Goal: Transaction & Acquisition: Purchase product/service

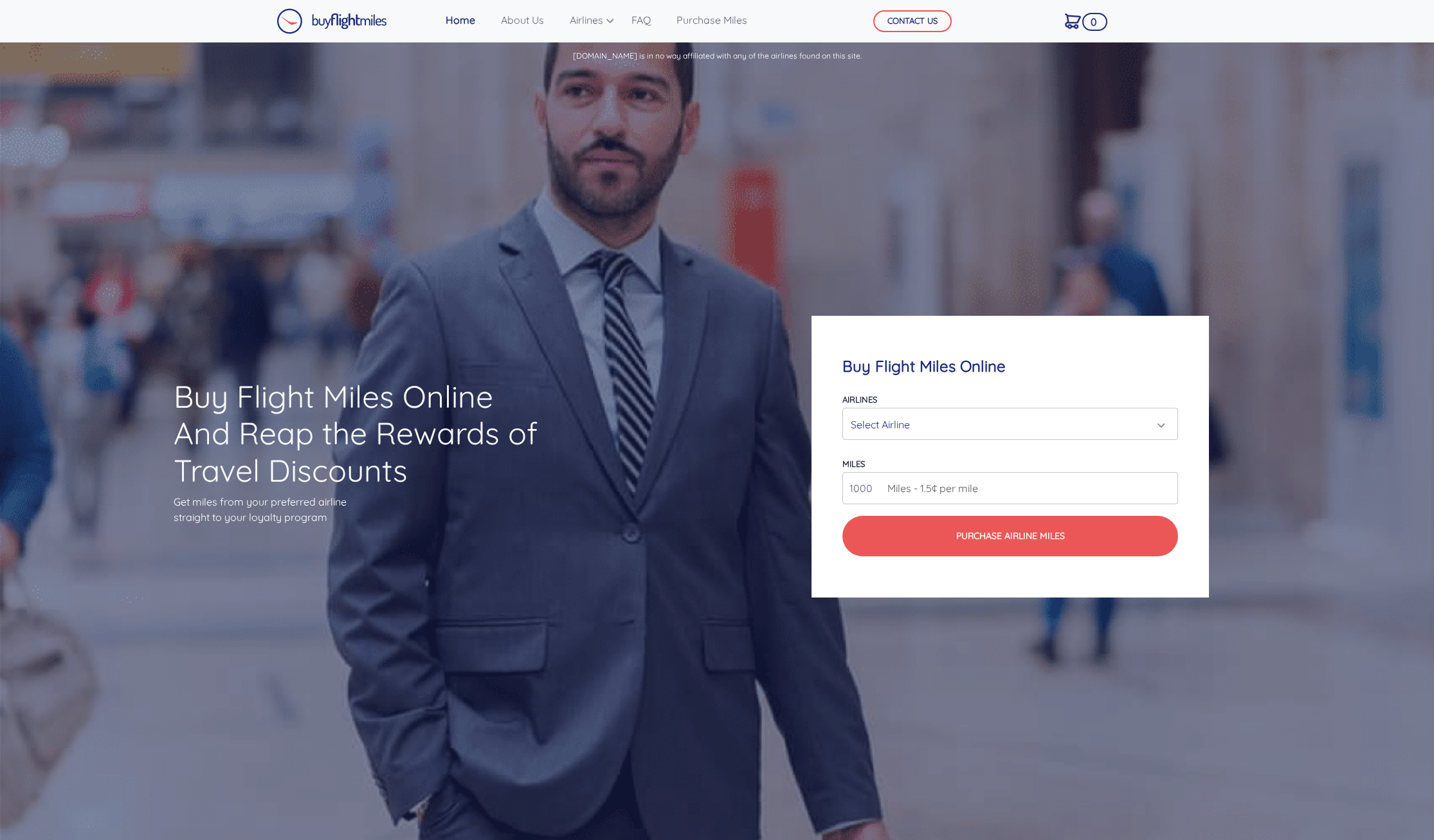
click at [924, 428] on div "Select Airline" at bounding box center [1007, 424] width 312 height 25
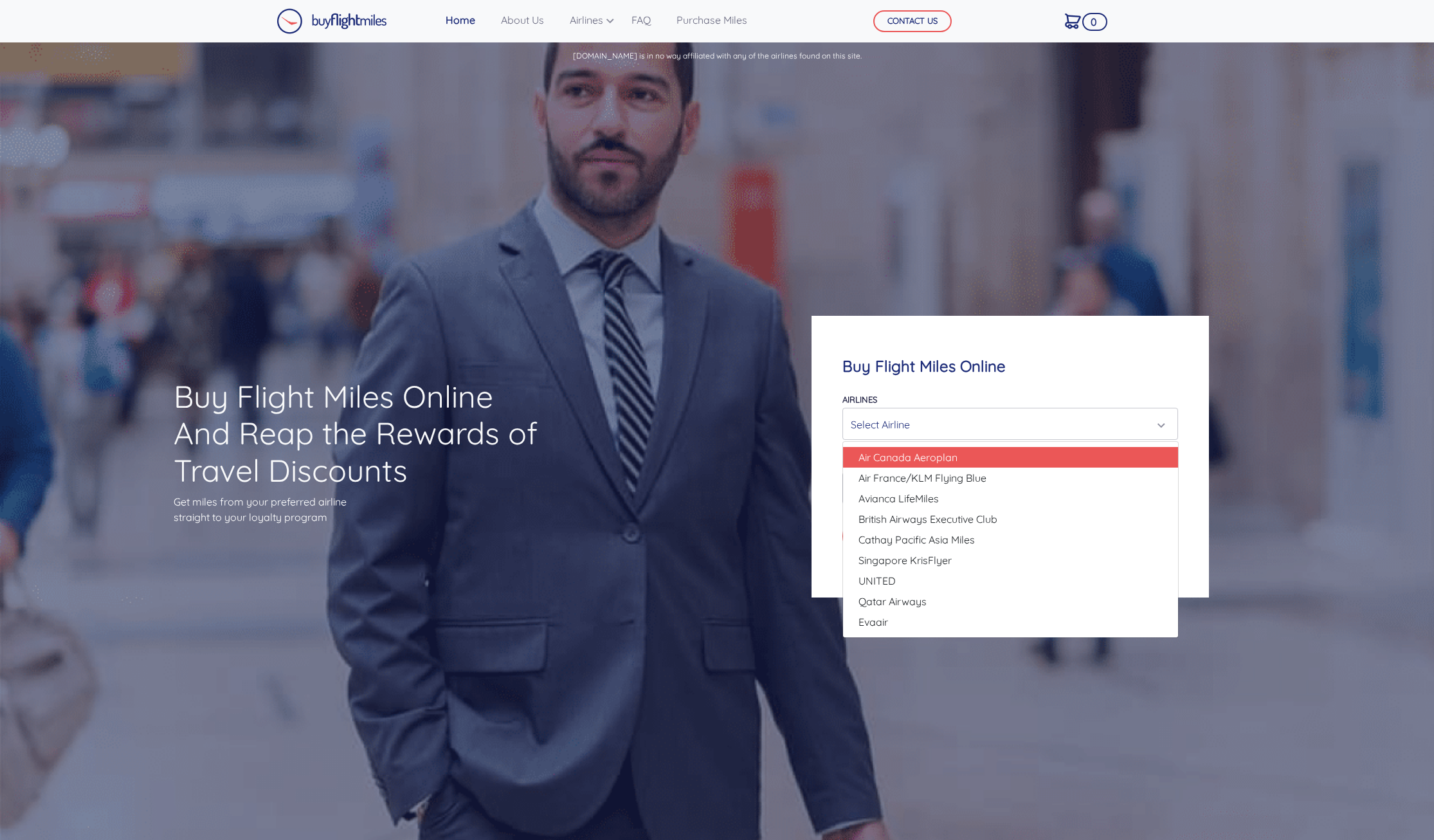
click at [887, 458] on span "Air Canada Aeroplan" at bounding box center [907, 457] width 99 height 16
select select "Air Canada Aeroplan"
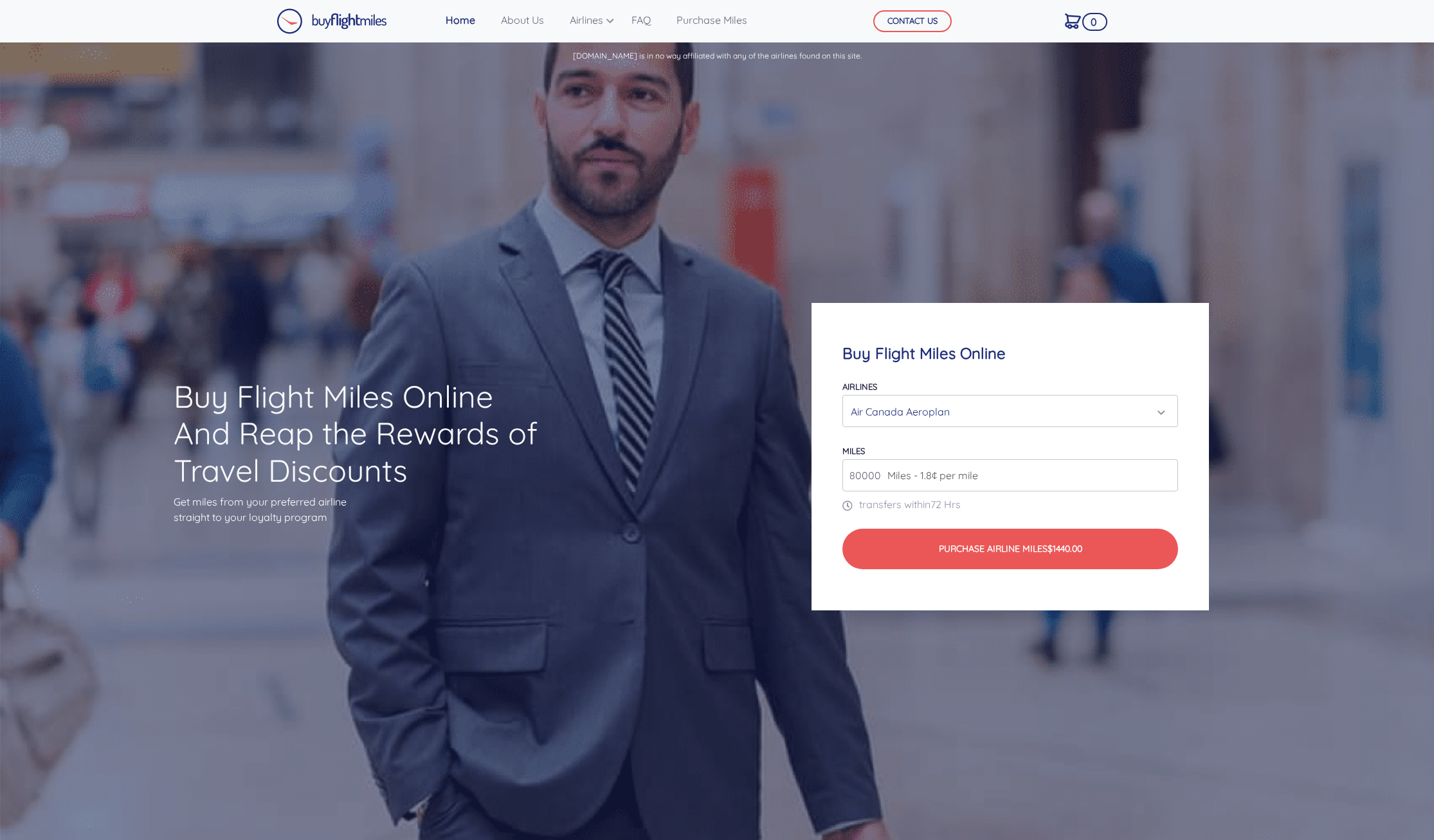
click at [900, 481] on span "Miles - 1.8¢ per mile" at bounding box center [929, 475] width 97 height 16
click at [922, 479] on span "Miles - 1.8¢ per mile" at bounding box center [929, 475] width 97 height 16
click at [875, 481] on input "80000" at bounding box center [1011, 475] width 337 height 32
click at [845, 481] on input "80000" at bounding box center [1011, 475] width 337 height 32
click at [1168, 474] on input "81000" at bounding box center [1011, 475] width 337 height 32
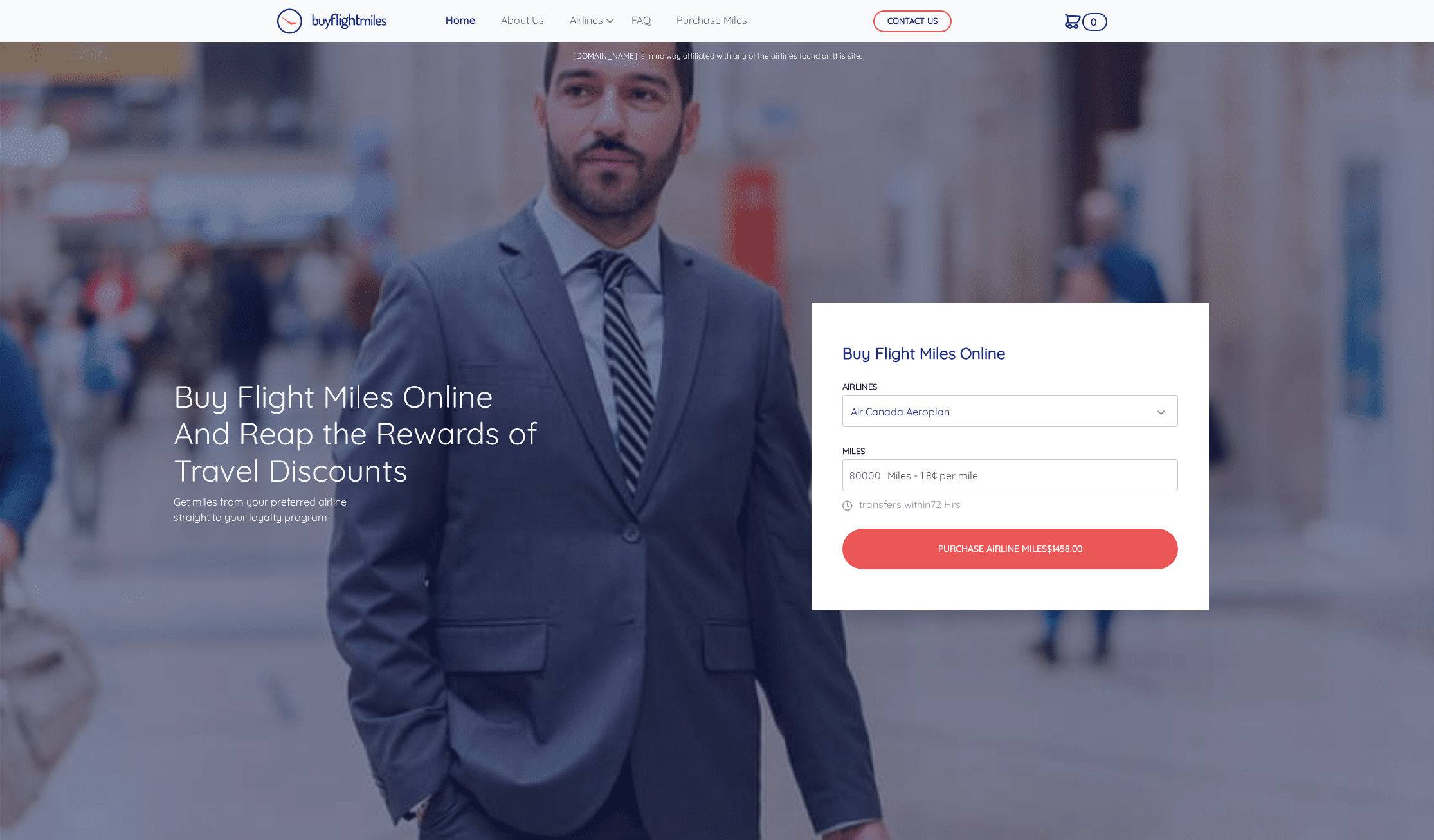
type input "80000"
click at [1169, 479] on input "80000" at bounding box center [1011, 475] width 337 height 32
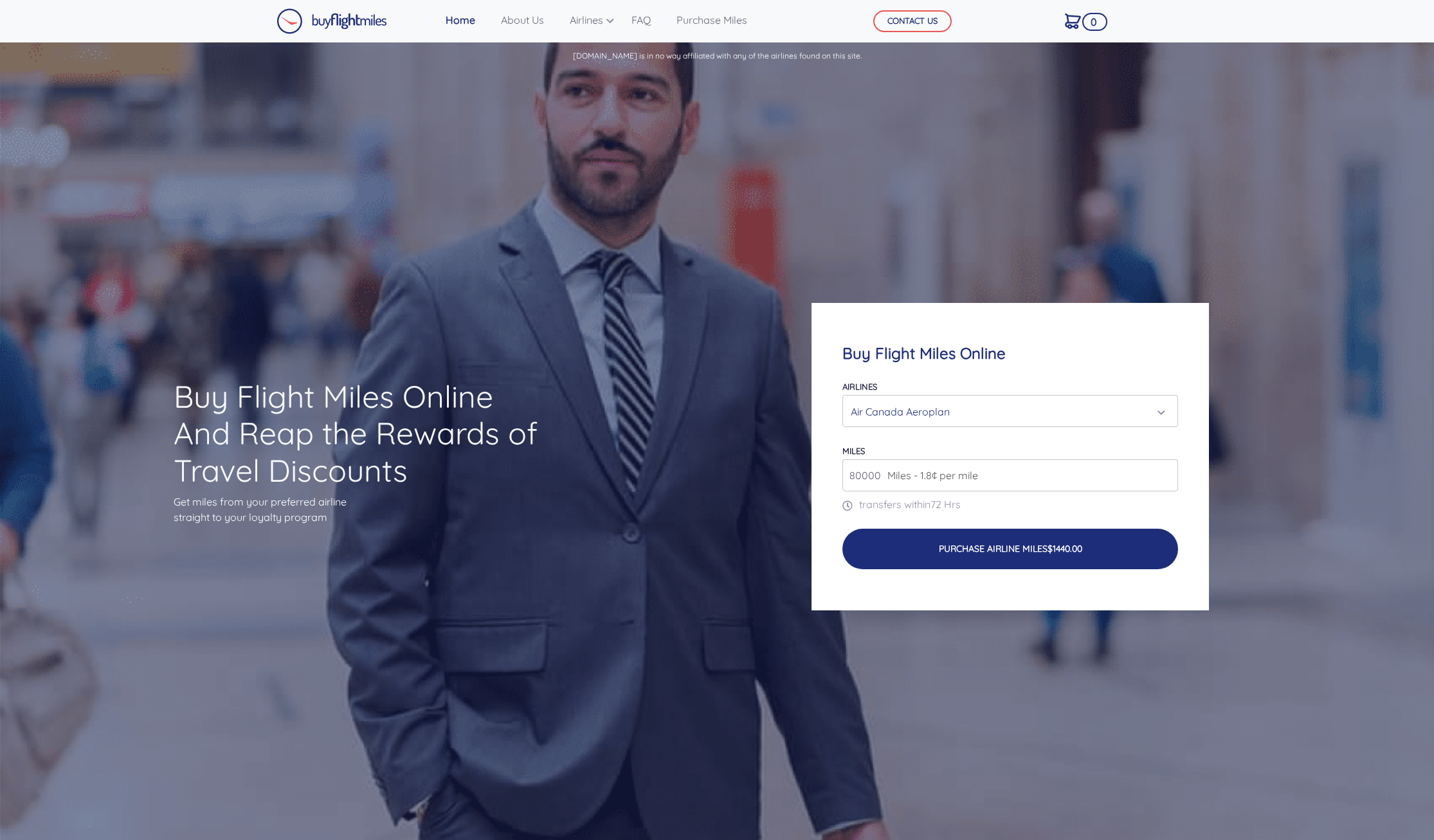
click at [1038, 553] on button "Purchase Airline Miles $1440.00" at bounding box center [1011, 549] width 337 height 41
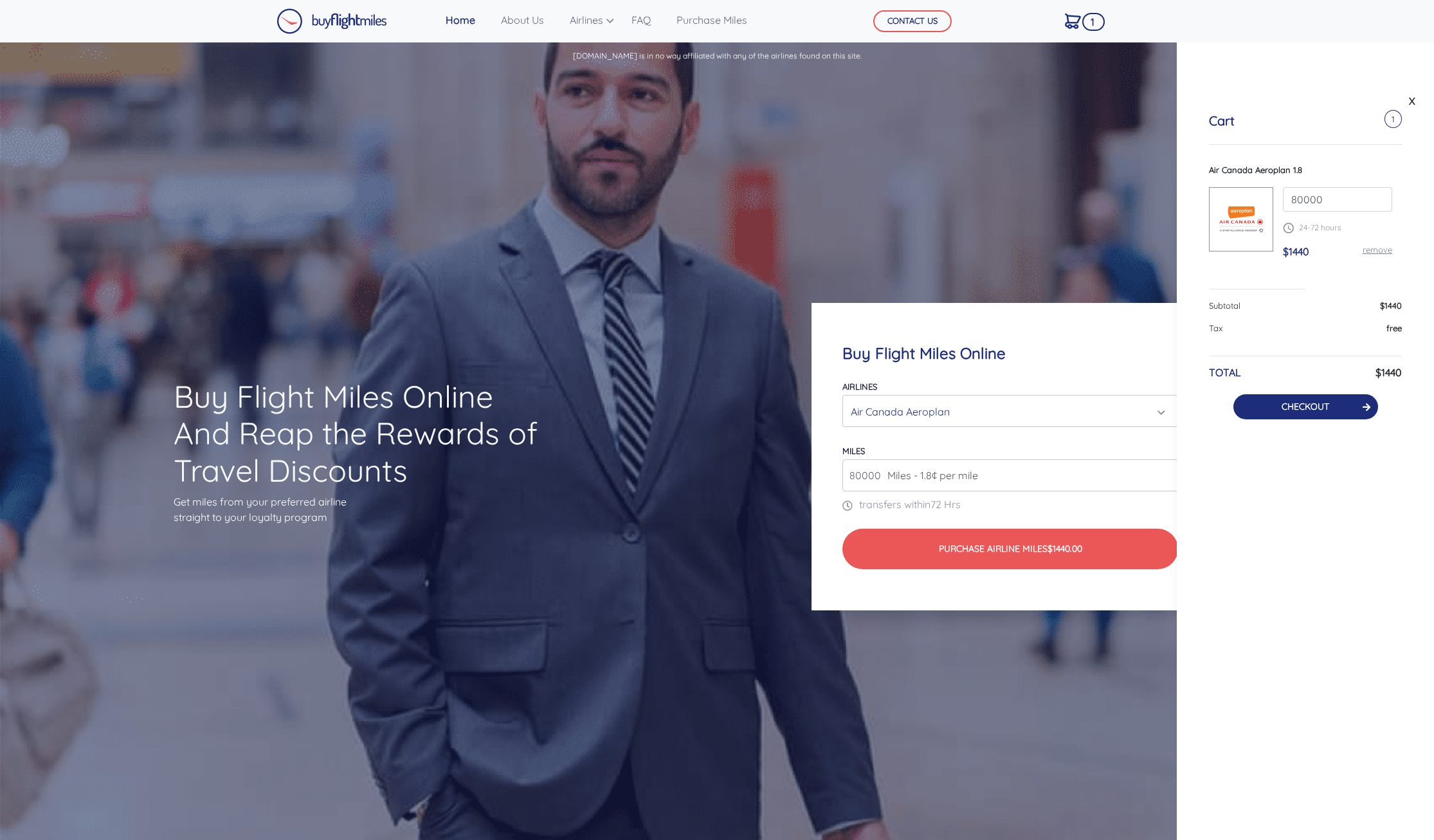
click at [1314, 408] on link "CHECKOUT" at bounding box center [1306, 406] width 48 height 12
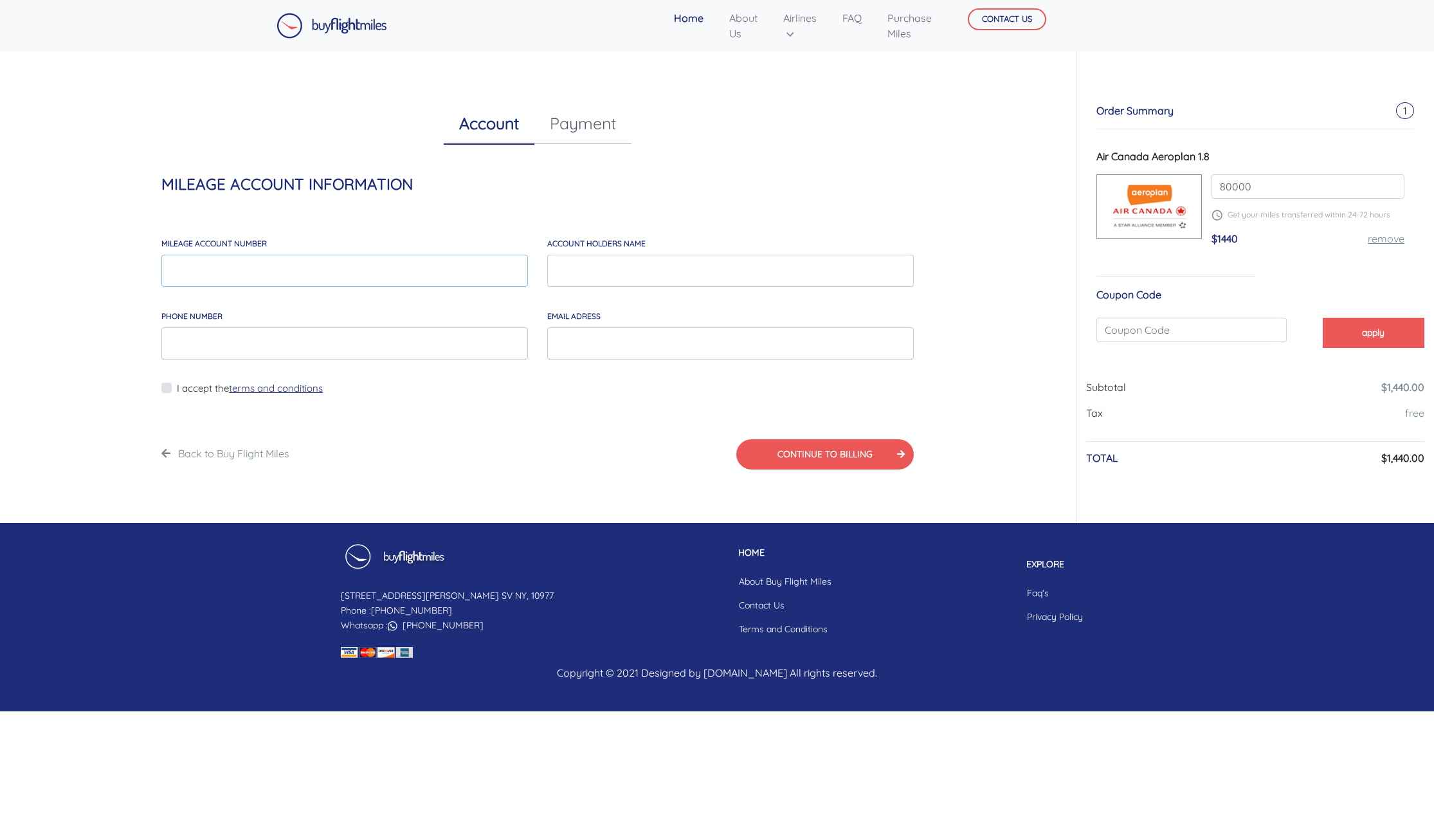
click at [255, 271] on input "MILEAGE account number" at bounding box center [345, 270] width 367 height 32
click at [590, 286] on input "account holders NAME" at bounding box center [731, 270] width 367 height 32
click at [605, 340] on input "EMAIL*" at bounding box center [731, 343] width 367 height 32
click at [1158, 333] on input "text" at bounding box center [1191, 330] width 191 height 25
click at [1218, 215] on img at bounding box center [1217, 215] width 11 height 11
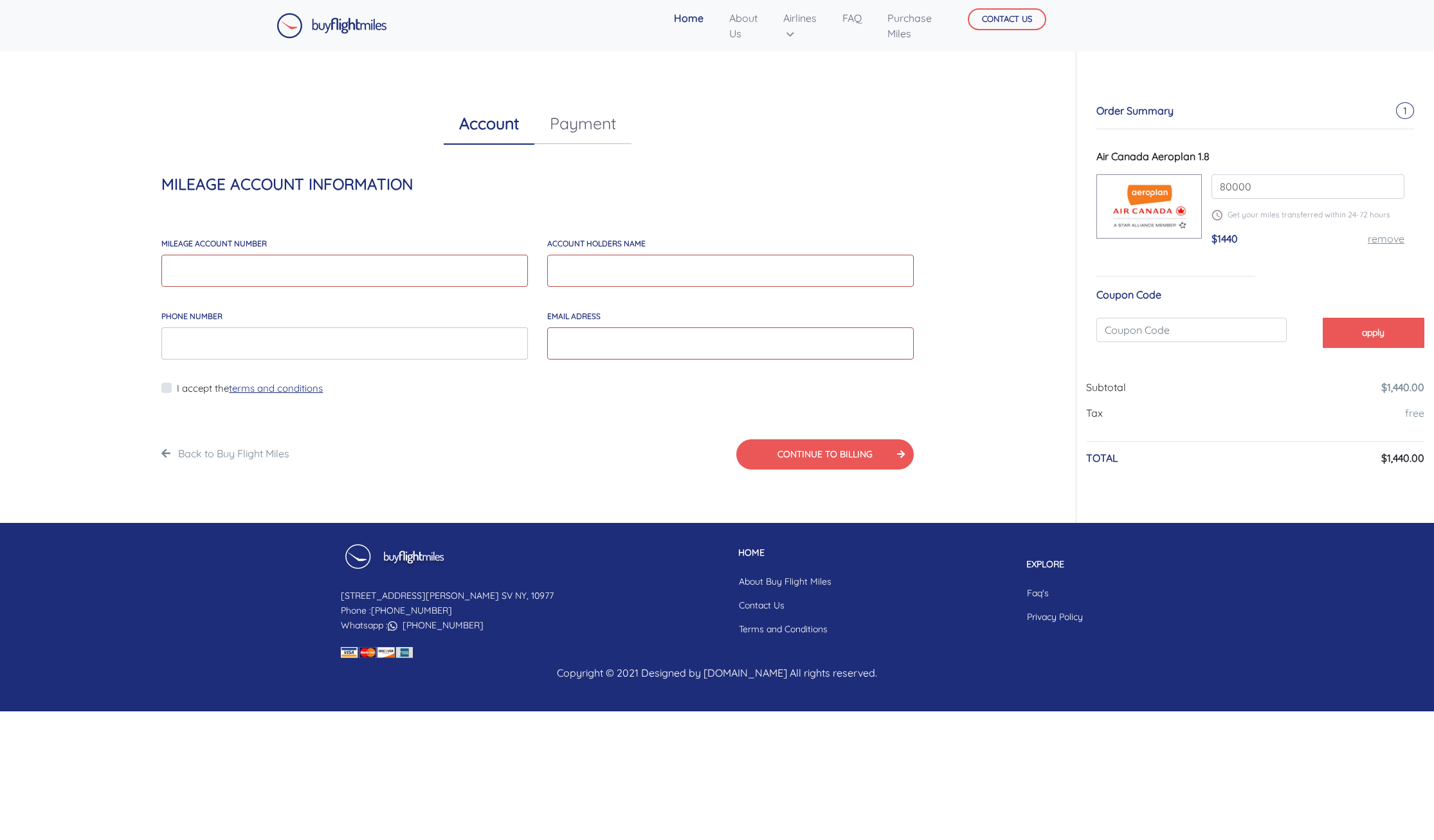
click at [1178, 226] on img at bounding box center [1149, 207] width 105 height 46
click at [1190, 326] on input "text" at bounding box center [1191, 330] width 191 height 25
click at [1238, 243] on span "$1440" at bounding box center [1225, 239] width 27 height 13
click at [587, 266] on input "account holders NAME" at bounding box center [731, 270] width 367 height 32
click at [598, 130] on link "Payment" at bounding box center [583, 124] width 97 height 41
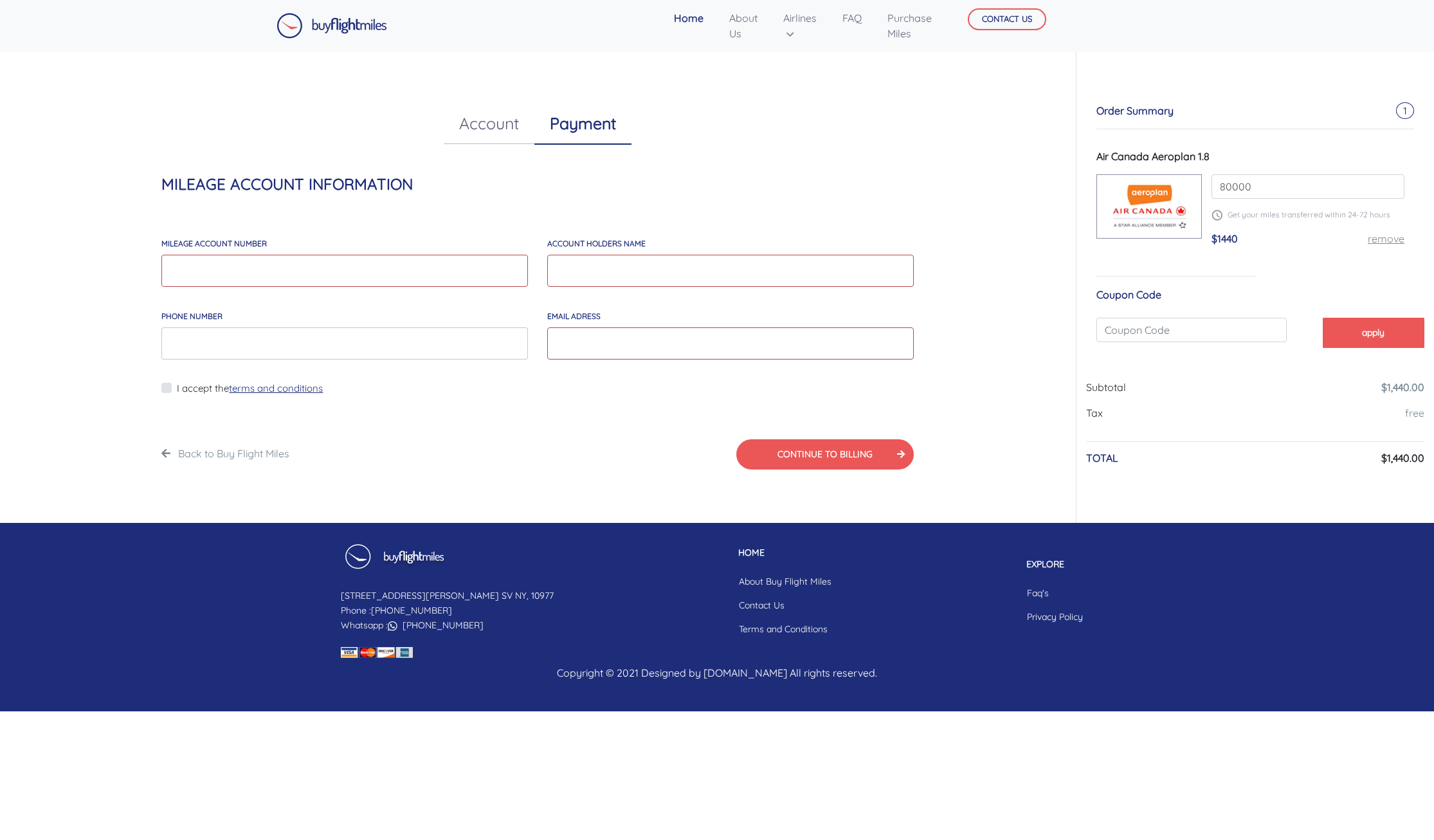
click at [480, 254] on input "MILEAGE account number" at bounding box center [345, 270] width 367 height 32
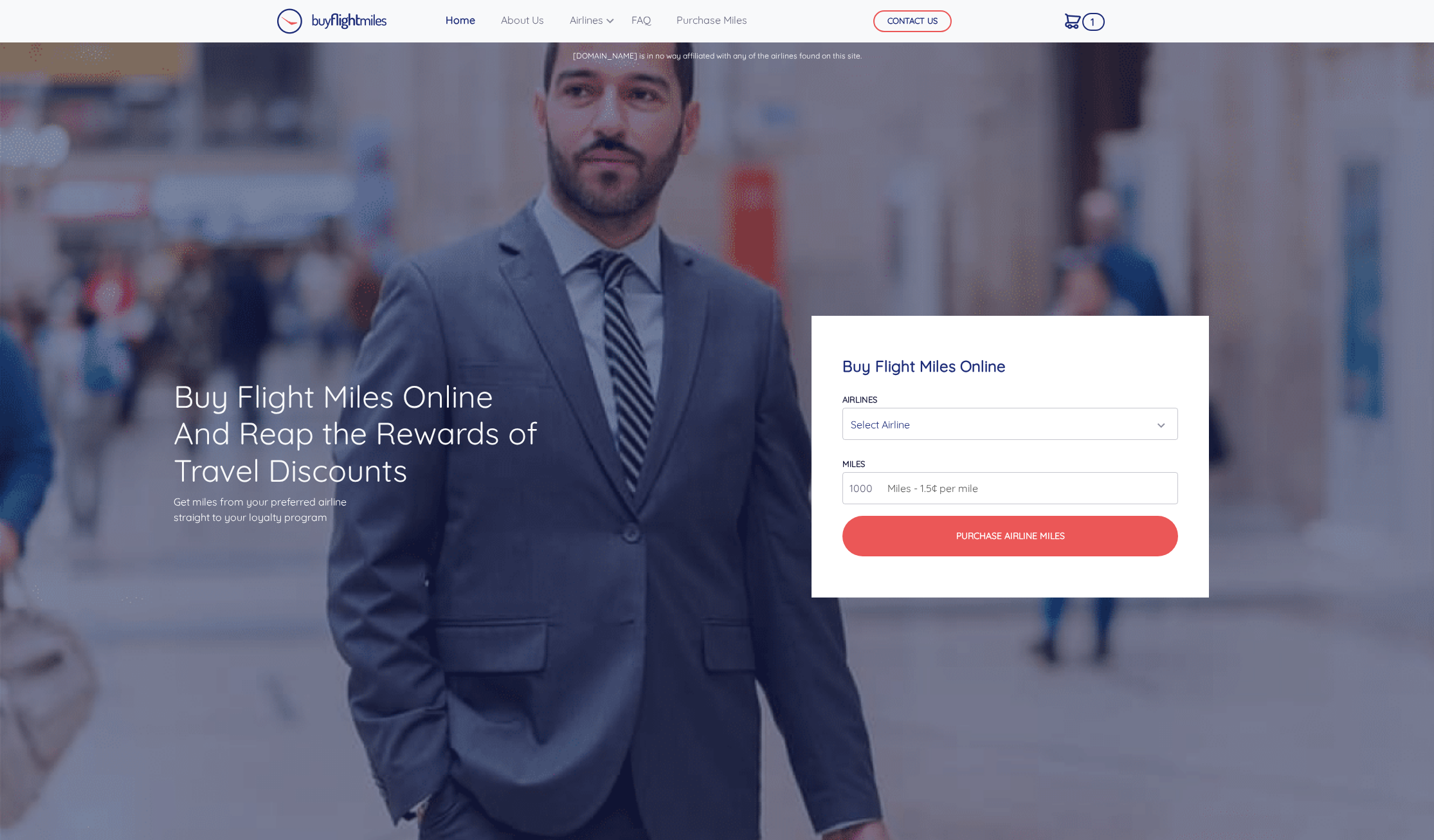
drag, startPoint x: 860, startPoint y: 491, endPoint x: 832, endPoint y: 491, distance: 28.0
click at [843, 491] on input "1000" at bounding box center [1011, 488] width 337 height 32
type input "80000"
click at [951, 422] on div "Select Airline" at bounding box center [1007, 424] width 312 height 25
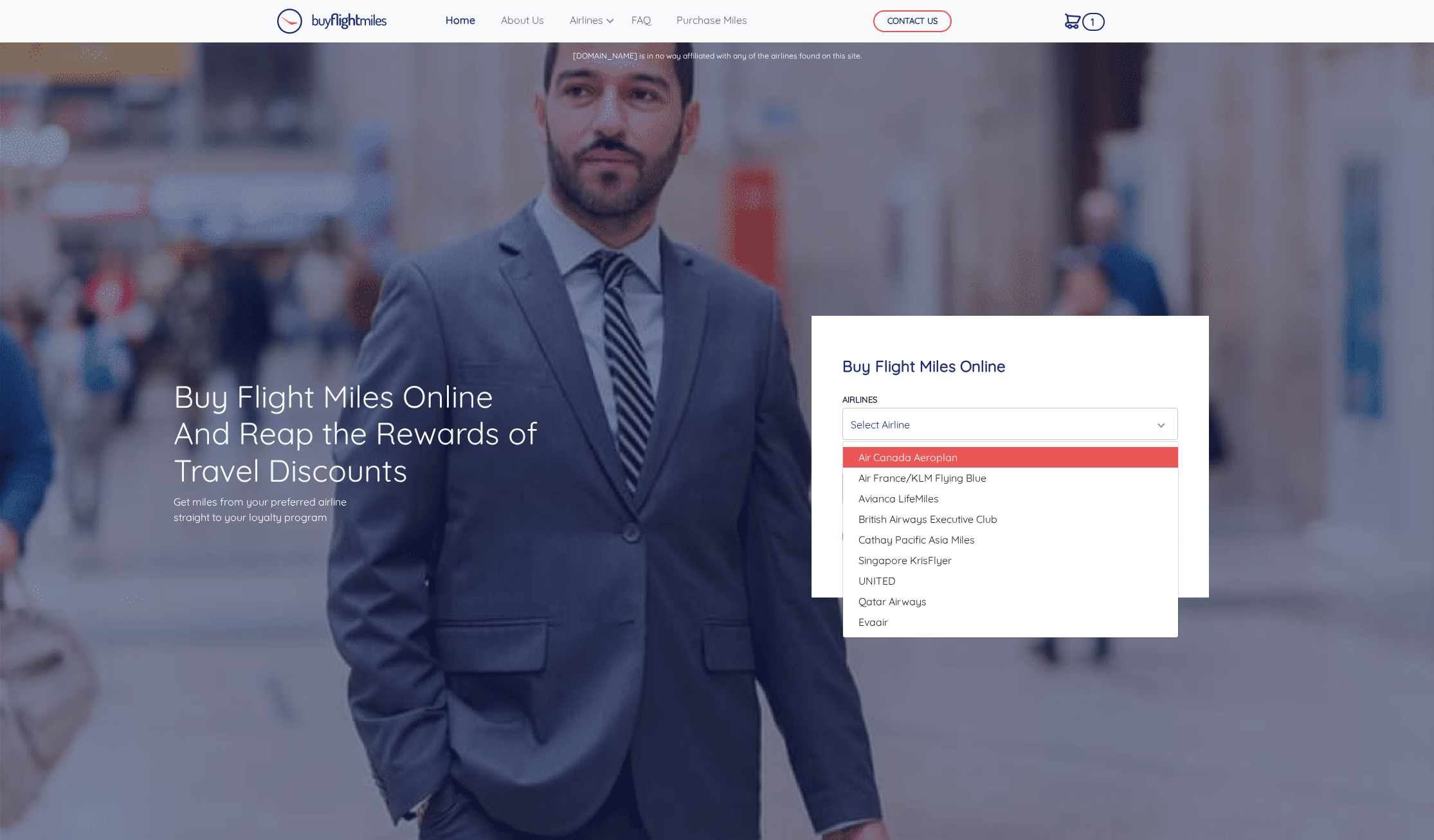
click at [913, 461] on span "Air Canada Aeroplan" at bounding box center [907, 457] width 99 height 16
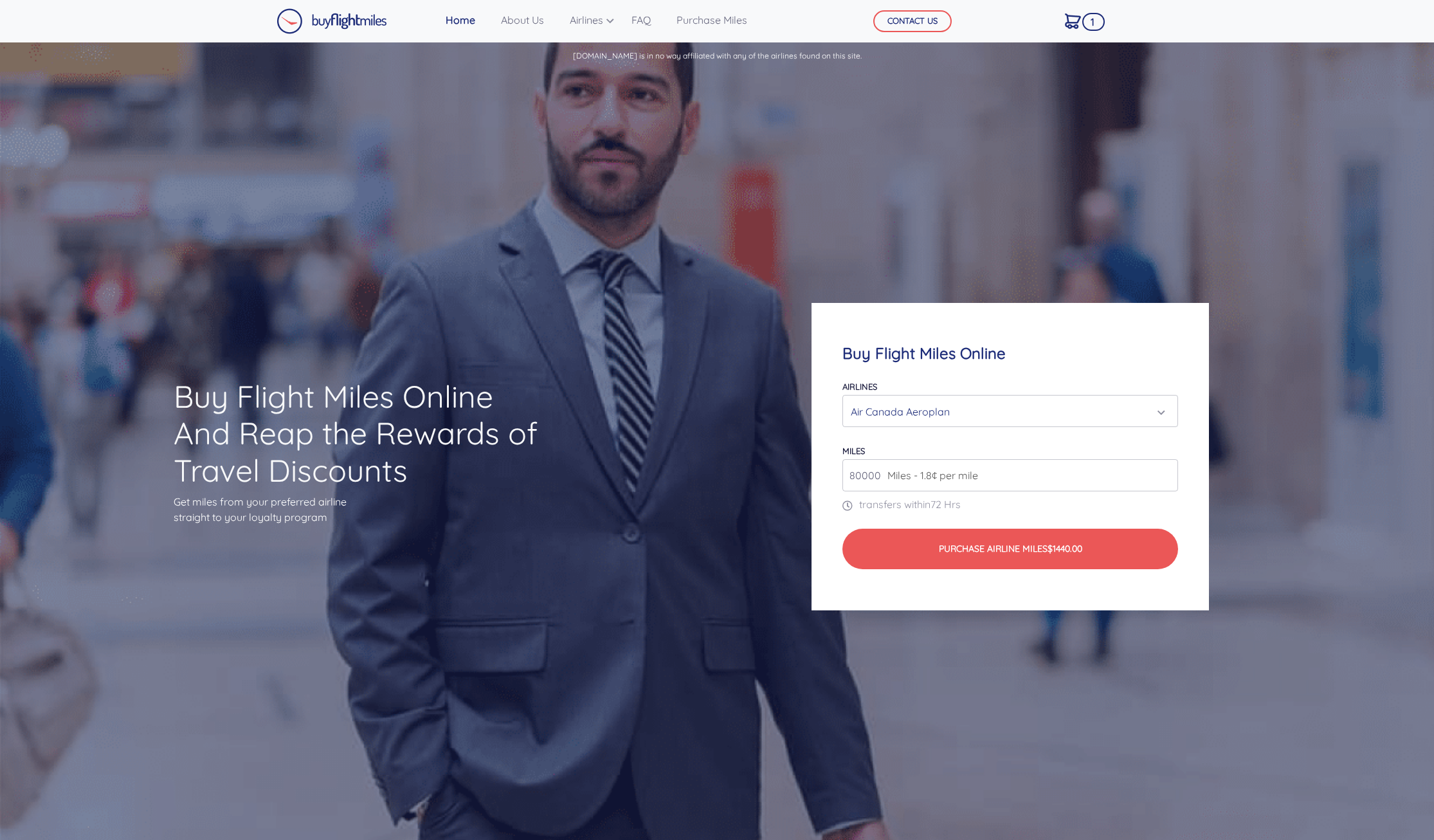
click at [943, 416] on div "Air Canada Aeroplan" at bounding box center [1007, 411] width 312 height 25
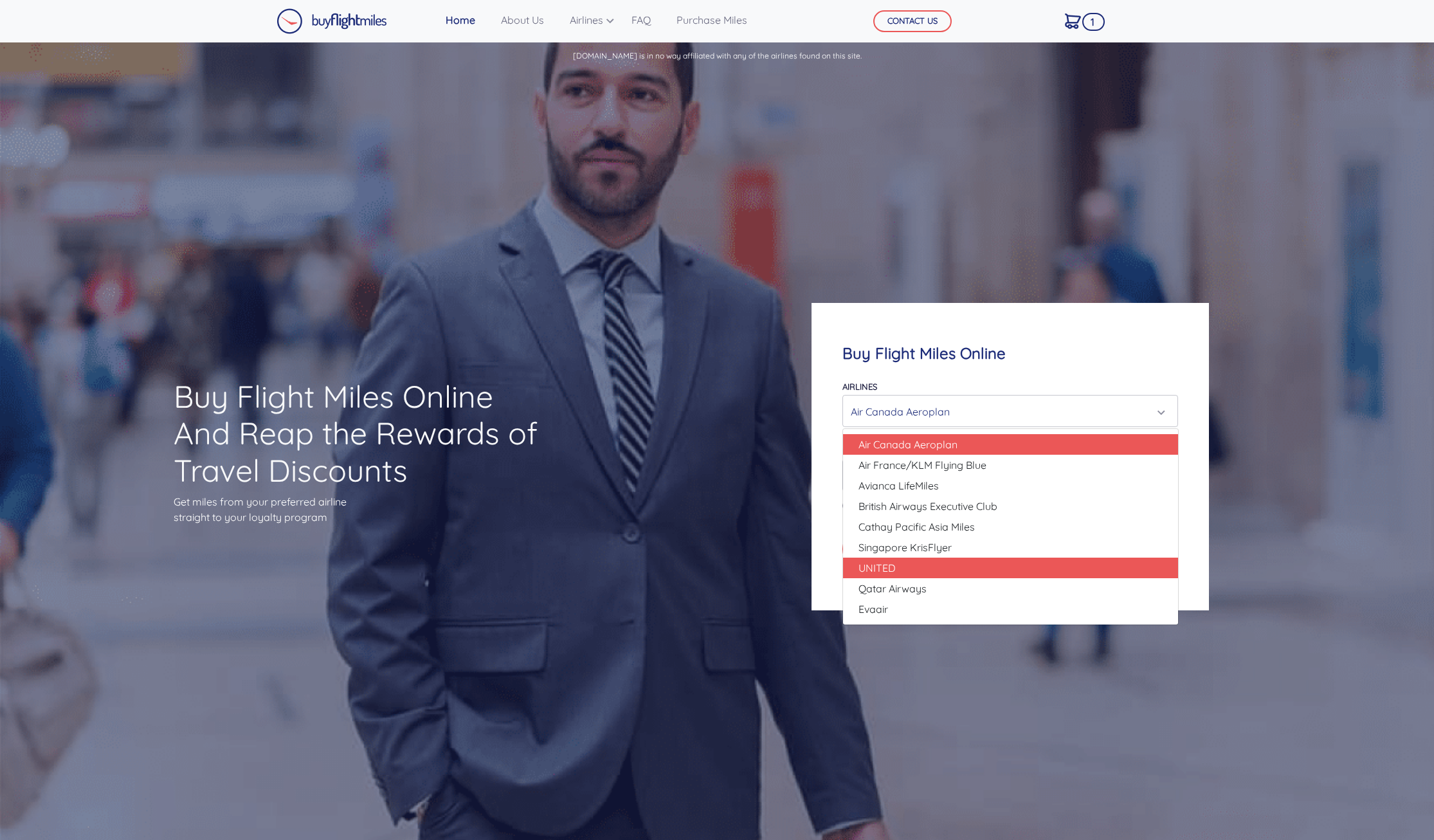
click at [905, 569] on link "UNITED" at bounding box center [1010, 568] width 335 height 20
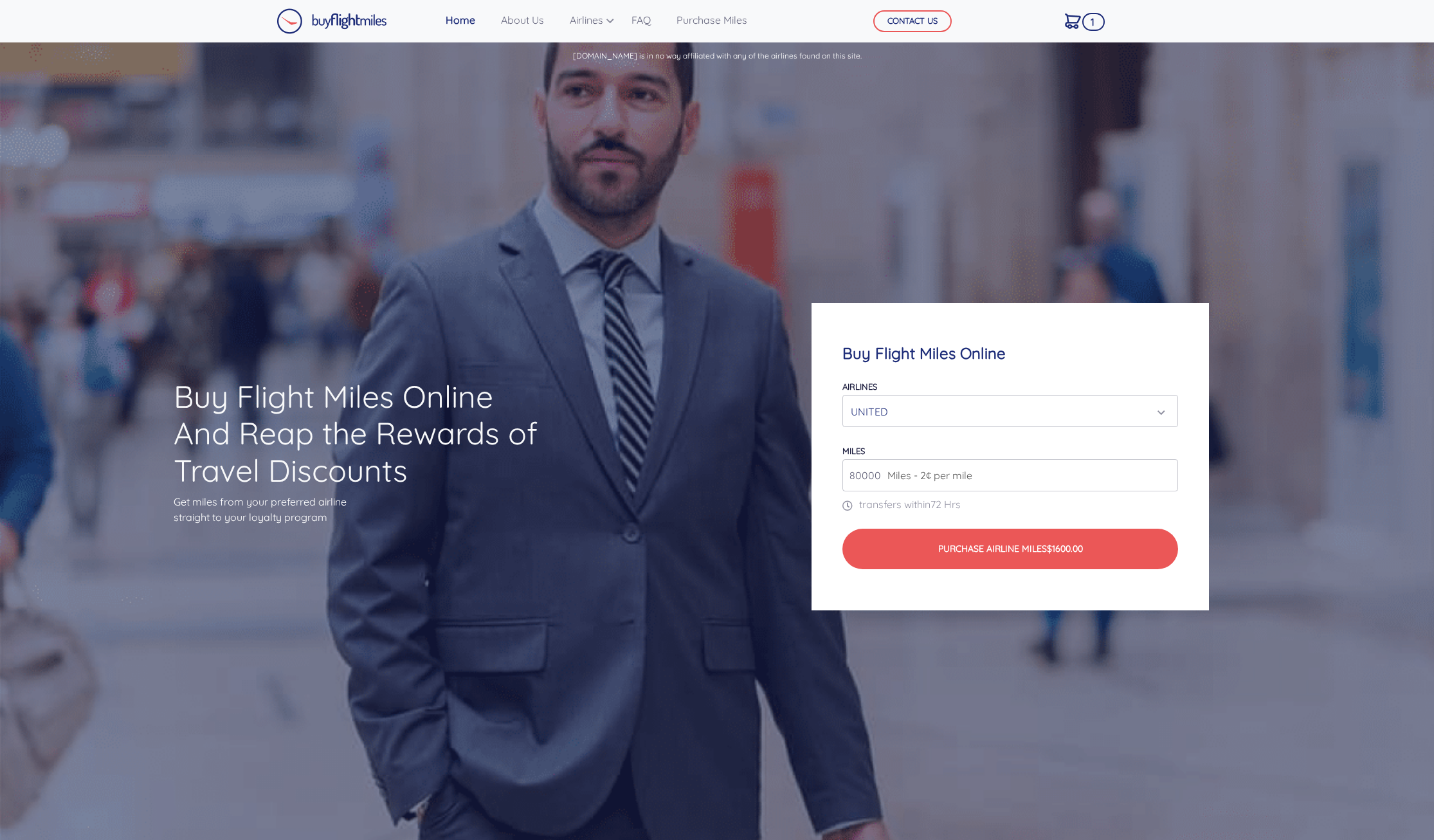
click at [916, 418] on div "UNITED" at bounding box center [1007, 411] width 312 height 25
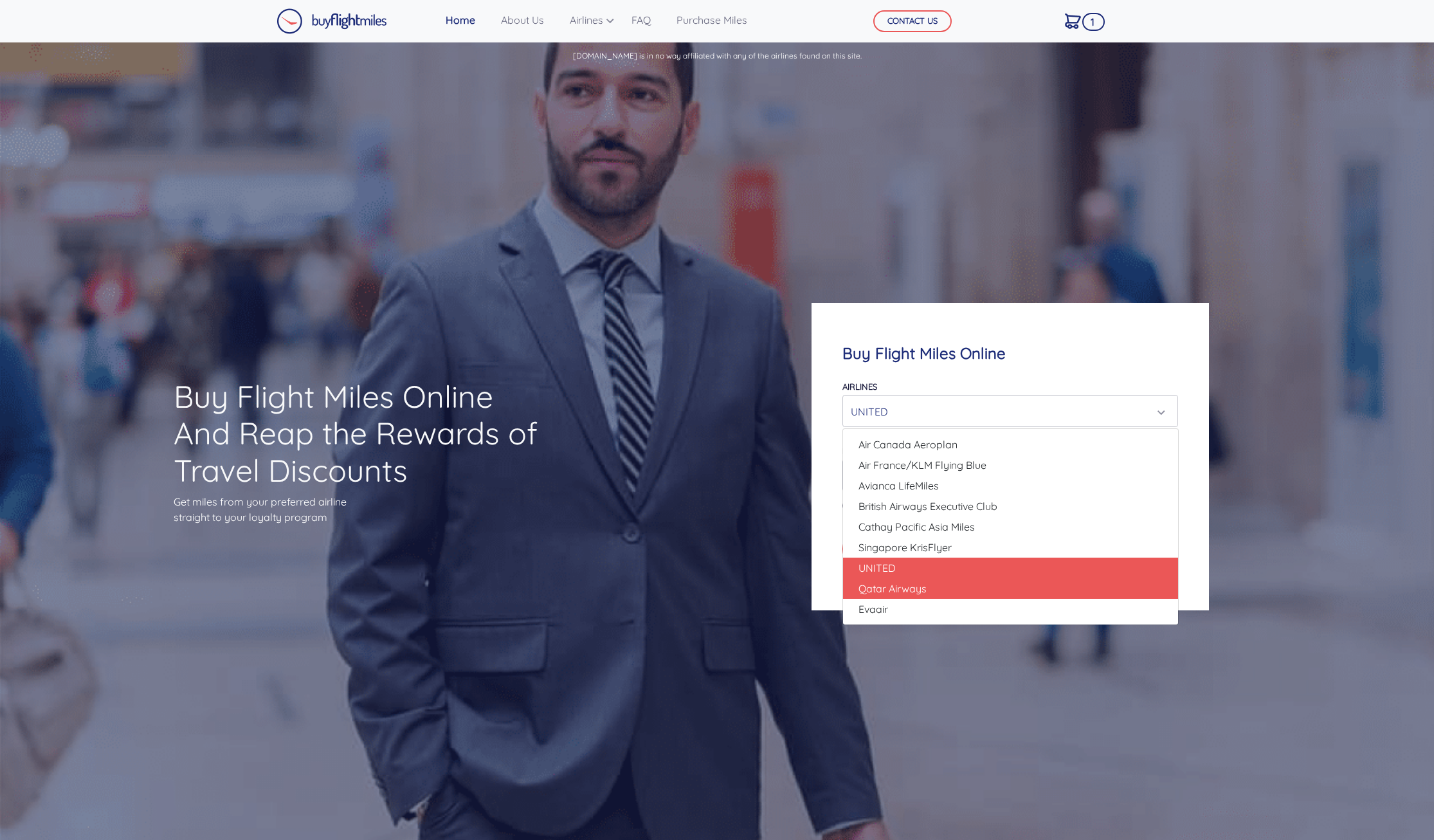
click at [906, 592] on span "Qatar Airways" at bounding box center [893, 588] width 68 height 16
select select "Qatar Airways"
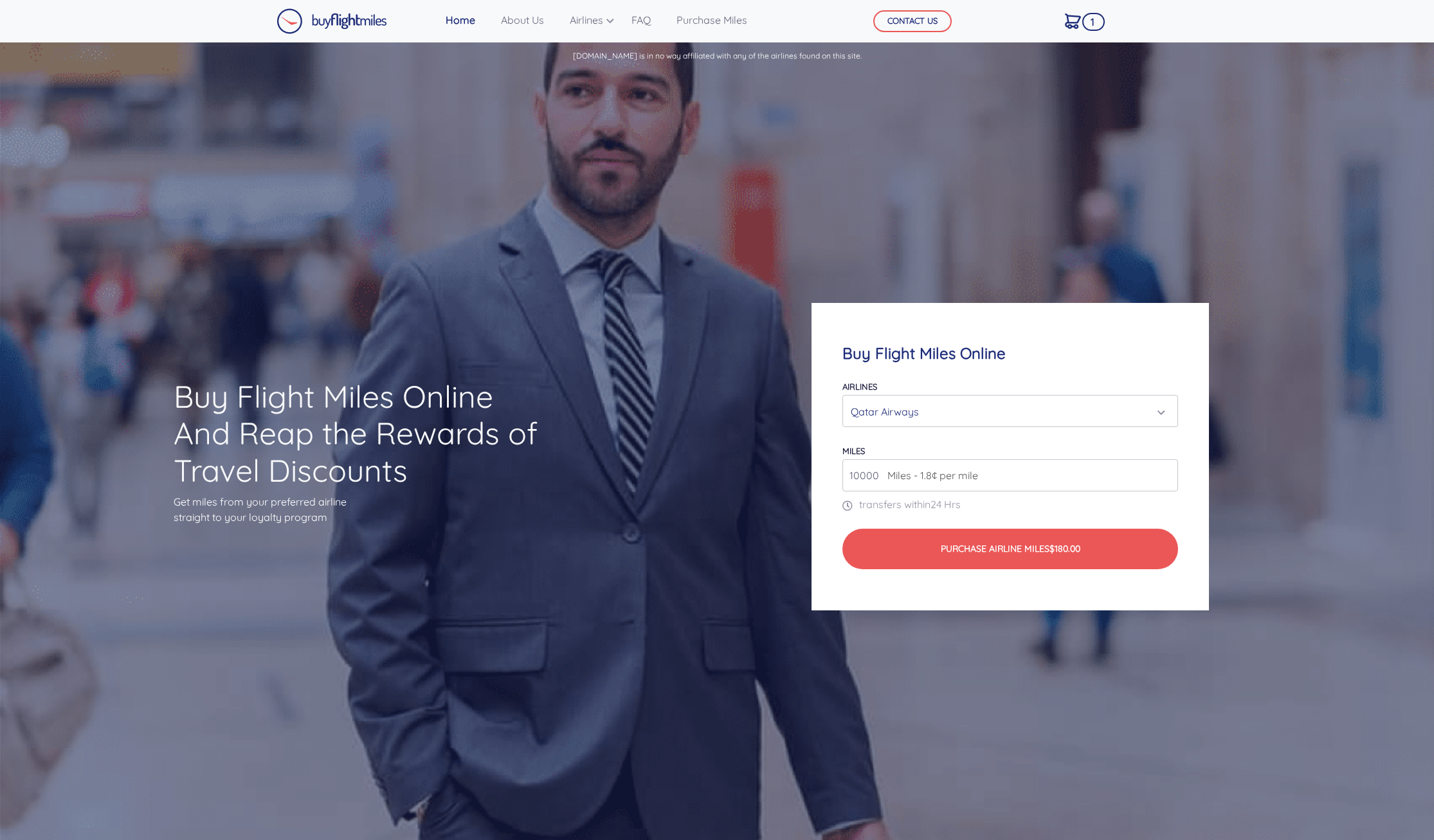
drag, startPoint x: 879, startPoint y: 476, endPoint x: 816, endPoint y: 469, distance: 63.4
click at [843, 479] on input "10000" at bounding box center [1011, 475] width 337 height 32
type input "80000"
click at [978, 442] on form "Airlines Air Canada Aeroplan Air France/KLM Flying Blue Avianca LifeMiles Briti…" at bounding box center [1011, 473] width 337 height 191
